Goal: Complete application form

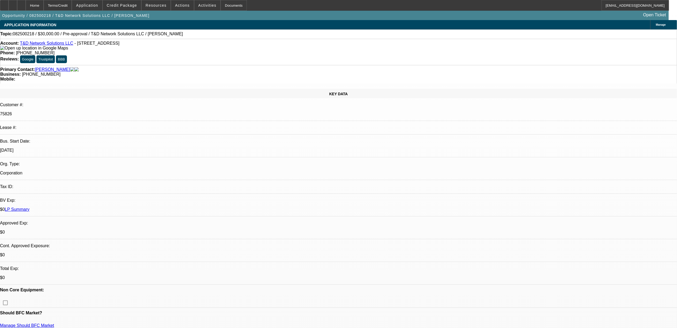
select select "0"
select select "2"
select select "0.1"
select select "4"
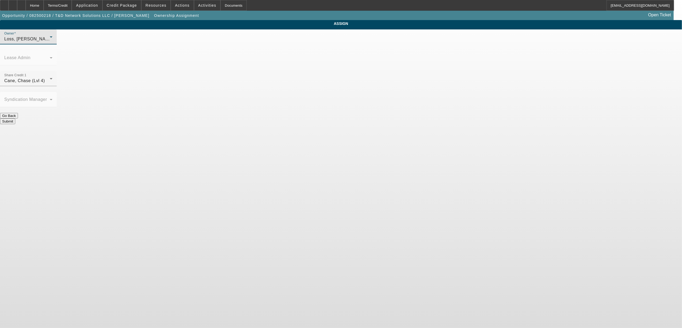
click at [50, 42] on div "Loss, [PERSON_NAME] (Lvl 1)" at bounding box center [27, 39] width 46 height 6
click at [301, 69] on span "Cane, Chase (Lvl 4)" at bounding box center [292, 70] width 41 height 6
click at [50, 78] on div "Cane, Chase (Lvl 4)" at bounding box center [27, 81] width 46 height 6
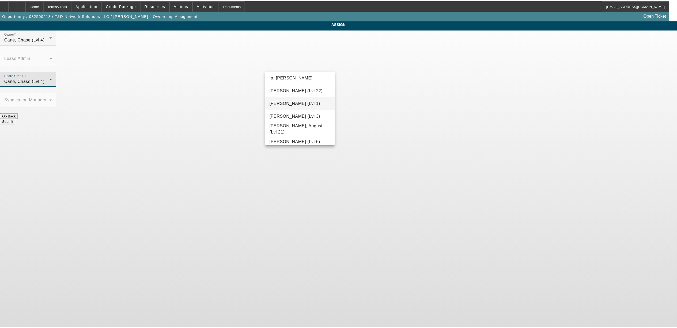
scroll to position [398, 0]
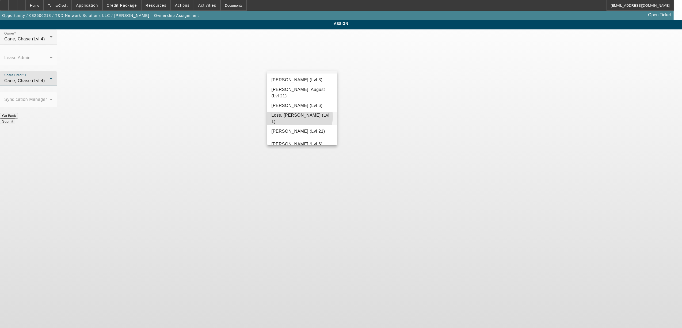
click at [299, 117] on span "Loss, [PERSON_NAME] (Lvl 1)" at bounding box center [302, 118] width 61 height 13
click at [15, 119] on button "Submit" at bounding box center [7, 122] width 15 height 6
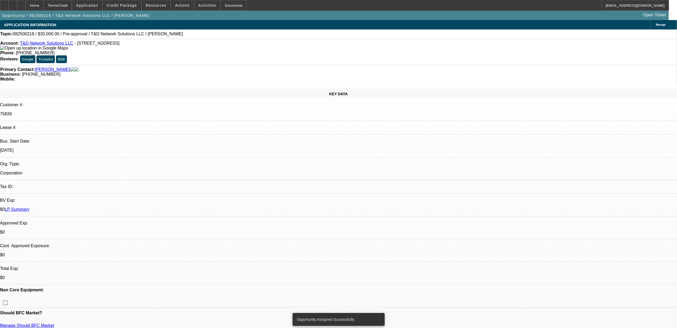
select select "0"
select select "2"
select select "0.1"
select select "4"
